Goal: Task Accomplishment & Management: Use online tool/utility

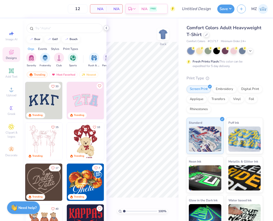
click at [105, 27] on icon at bounding box center [106, 28] width 4 height 4
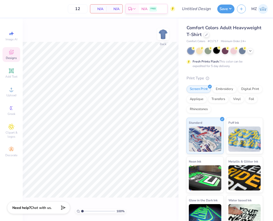
click at [215, 53] on div at bounding box center [217, 50] width 7 height 7
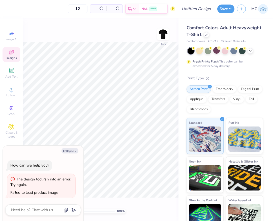
click at [215, 42] on span "# C1717" at bounding box center [213, 41] width 11 height 4
copy span "C1717"
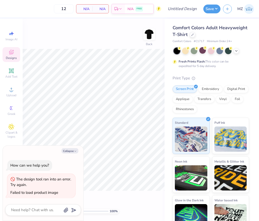
click at [190, 33] on div "Comfort Colors Adult Heavyweight T-Shirt" at bounding box center [211, 31] width 76 height 14
click at [191, 34] on div at bounding box center [193, 35] width 6 height 6
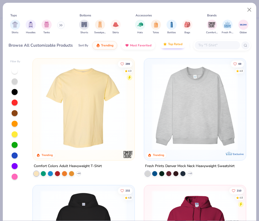
type textarea "x"
click at [208, 41] on div at bounding box center [222, 45] width 57 height 11
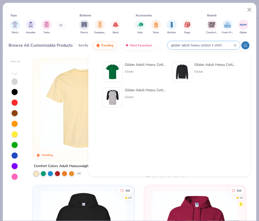
type input "glidan adult heavy cotton t-shirt"
click at [146, 64] on div "Gildan Adult Heavy Cotton T-Shirt" at bounding box center [146, 64] width 42 height 5
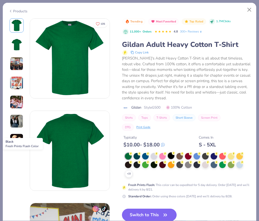
click at [170, 158] on div at bounding box center [171, 156] width 7 height 7
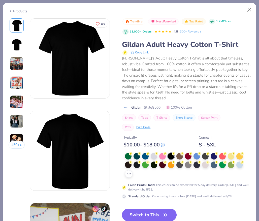
click at [149, 214] on button "Switch to This" at bounding box center [149, 215] width 55 height 13
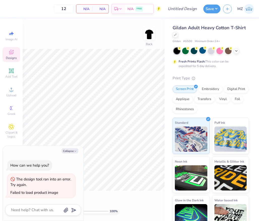
click at [191, 42] on span "# G500" at bounding box center [187, 41] width 9 height 4
copy span "G500"
click at [75, 151] on icon "button" at bounding box center [75, 151] width 3 height 3
type textarea "x"
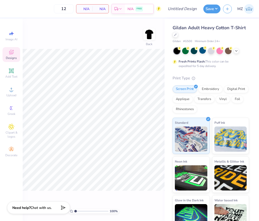
click at [208, 37] on div "Gildan Adult Heavy Cotton T-Shirt" at bounding box center [211, 31] width 76 height 14
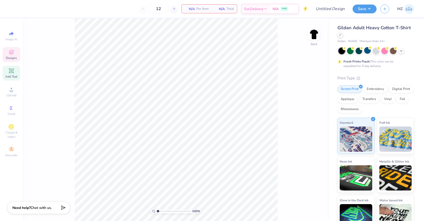
click at [12, 67] on div "Add Text" at bounding box center [12, 73] width 18 height 15
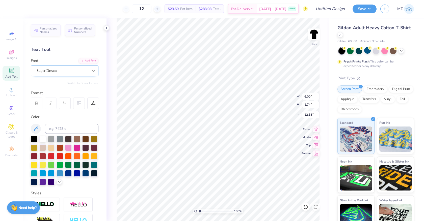
click at [90, 75] on div at bounding box center [93, 70] width 9 height 9
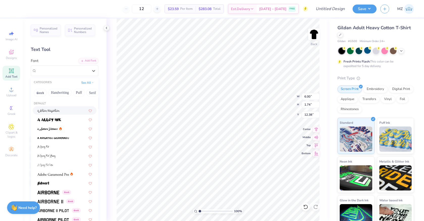
click at [71, 47] on div "Text Tool" at bounding box center [65, 49] width 68 height 7
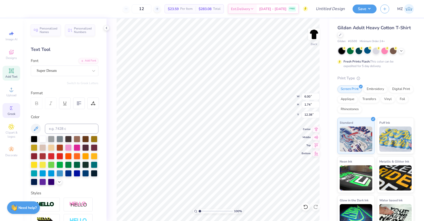
click at [12, 109] on icon at bounding box center [11, 108] width 6 height 6
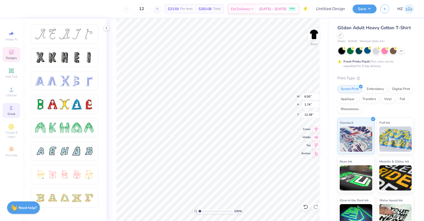
click at [11, 61] on div "Designs" at bounding box center [12, 54] width 18 height 15
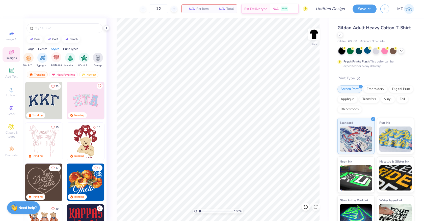
scroll to position [0, 323]
click at [45, 57] on img "filter for Typography" at bounding box center [42, 58] width 6 height 6
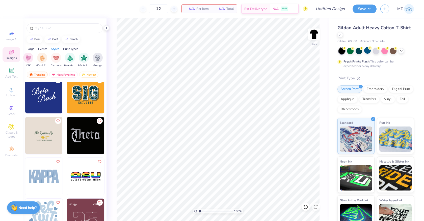
scroll to position [425, 0]
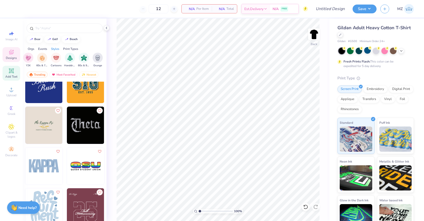
click at [14, 75] on span "Add Text" at bounding box center [11, 77] width 12 height 4
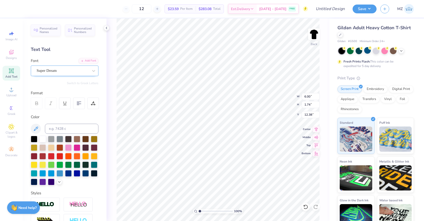
click at [69, 68] on div "Super Dream" at bounding box center [62, 71] width 53 height 8
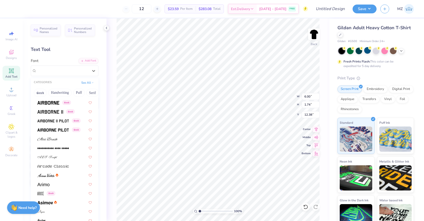
scroll to position [91, 0]
click at [63, 137] on div at bounding box center [64, 138] width 55 height 5
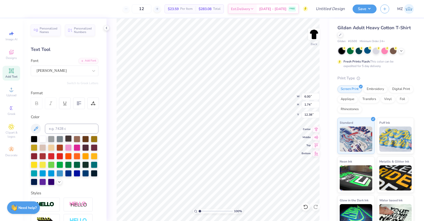
type input "7.57"
type input "2.02"
type input "12.24"
type textarea "La Creme"
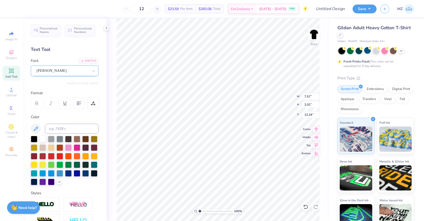
click at [79, 70] on div "[PERSON_NAME]" at bounding box center [62, 71] width 53 height 8
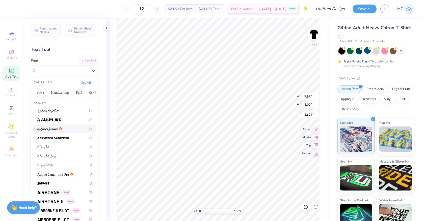
click at [76, 130] on div at bounding box center [64, 128] width 55 height 5
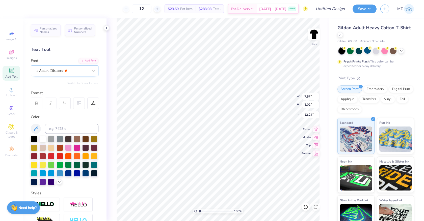
click at [47, 75] on div "a Antara Distance" at bounding box center [65, 71] width 68 height 11
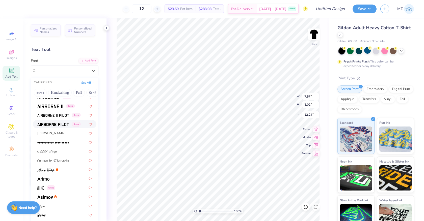
scroll to position [97, 0]
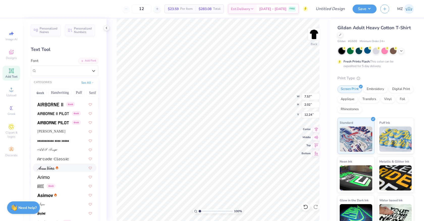
click at [83, 172] on div at bounding box center [65, 168] width 64 height 8
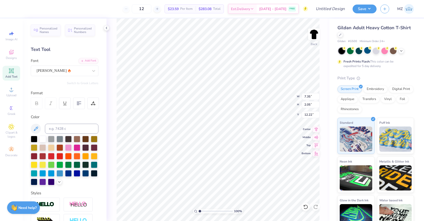
type input "3.86"
type input "6.66"
type input "11.88"
type input "3.32"
type input "3.00"
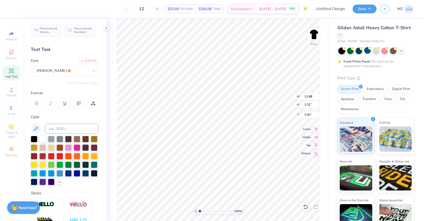
type input "9.37"
type input "2.62"
type input "3.32"
click at [56, 73] on div "[PERSON_NAME]" at bounding box center [62, 71] width 53 height 8
click at [7, 75] on span "Add Text" at bounding box center [11, 77] width 12 height 4
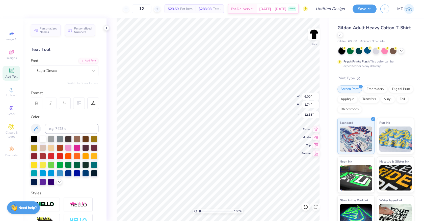
scroll to position [0, 1]
type textarea "Modeling Agency"
type input "6.92"
type input "0.78"
type input "6.36"
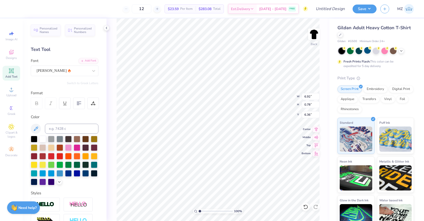
type input "9.37"
type input "2.62"
type input "3.32"
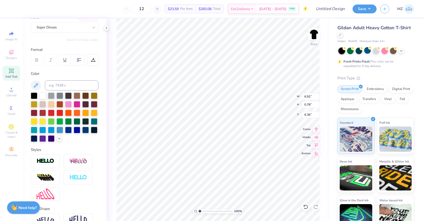
scroll to position [0, 0]
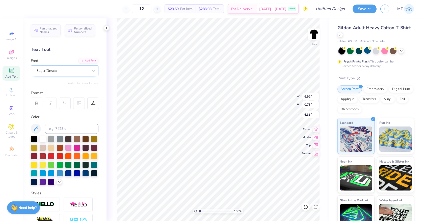
click at [42, 69] on div "Super Dream" at bounding box center [62, 71] width 53 height 8
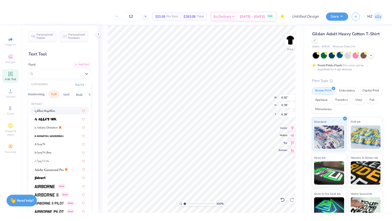
scroll to position [0, 26]
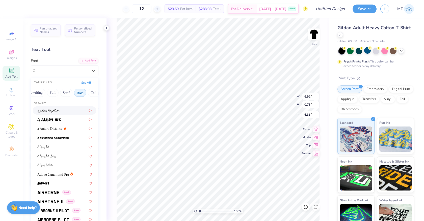
click at [83, 96] on button "Bold" at bounding box center [80, 93] width 12 height 8
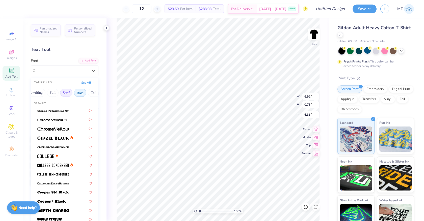
click at [68, 93] on button "Serif" at bounding box center [66, 93] width 12 height 8
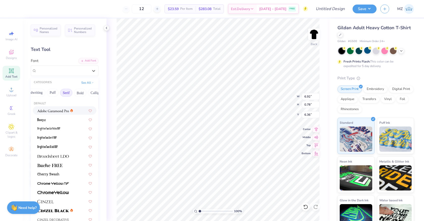
click at [68, 113] on img at bounding box center [53, 111] width 32 height 4
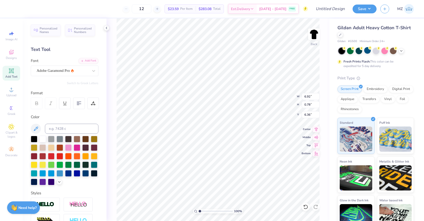
type input "6.12"
type input "0.88"
type input "6.31"
click at [66, 71] on div "Adobe Garamond Pro" at bounding box center [62, 71] width 53 height 8
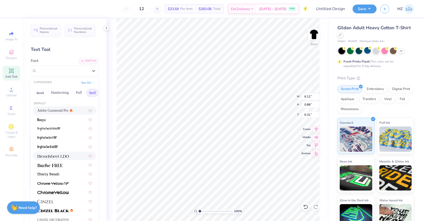
click at [62, 156] on img at bounding box center [53, 157] width 32 height 4
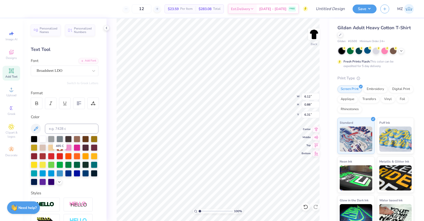
type input "7.53"
type input "0.83"
type input "6.34"
click at [37, 103] on icon at bounding box center [36, 103] width 5 height 5
type input "6.33"
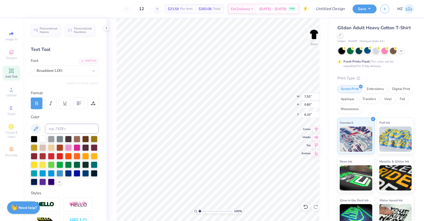
type input "5.88"
type input "0.65"
type input "9.37"
type input "2.62"
type input "3.32"
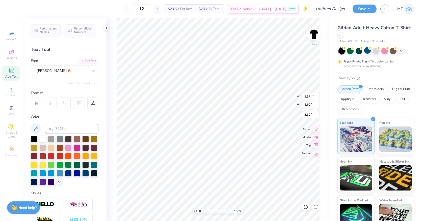
type input "10.92"
type input "3.05"
type input "3.28"
type input "4.39"
type input "10.07"
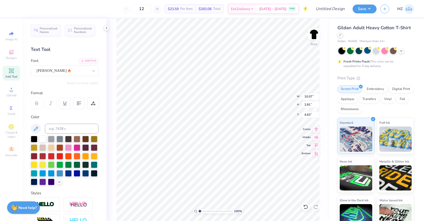
type input "2.81"
type input "4.63"
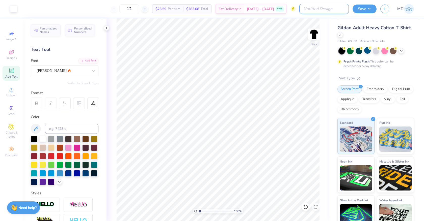
click at [310, 13] on input "Design Title" at bounding box center [323, 9] width 49 height 10
type input "Design !"
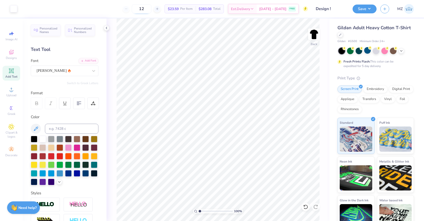
click at [140, 9] on input "12" at bounding box center [142, 8] width 20 height 9
click at [159, 9] on icon at bounding box center [157, 9] width 4 height 4
click at [149, 9] on input "13" at bounding box center [159, 8] width 20 height 9
click at [144, 10] on input "13" at bounding box center [142, 8] width 20 height 9
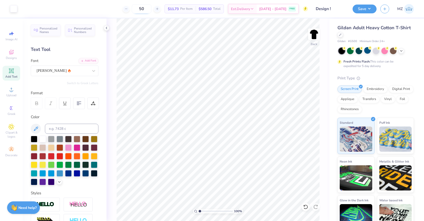
type input "50"
click at [310, 10] on button "Save" at bounding box center [365, 8] width 24 height 9
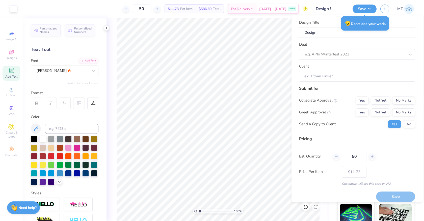
click at [310, 28] on div "😥 Don’t lose your work." at bounding box center [365, 23] width 48 height 14
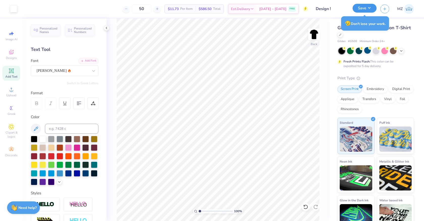
click at [310, 10] on button "Save" at bounding box center [365, 8] width 24 height 9
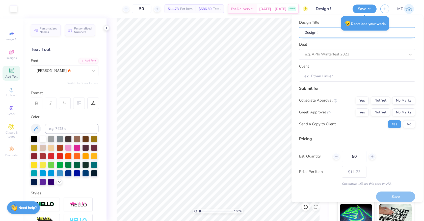
click at [310, 33] on input "Design !" at bounding box center [357, 32] width 116 height 11
type input "Design"
type input "Design 1"
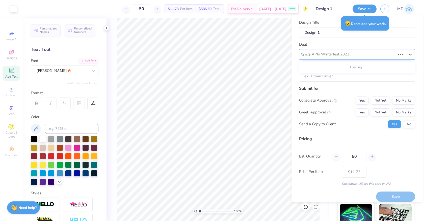
click at [310, 57] on div at bounding box center [350, 54] width 90 height 7
click at [310, 22] on div "Design Title Design 1" at bounding box center [357, 29] width 116 height 18
